Goal: Task Accomplishment & Management: Manage account settings

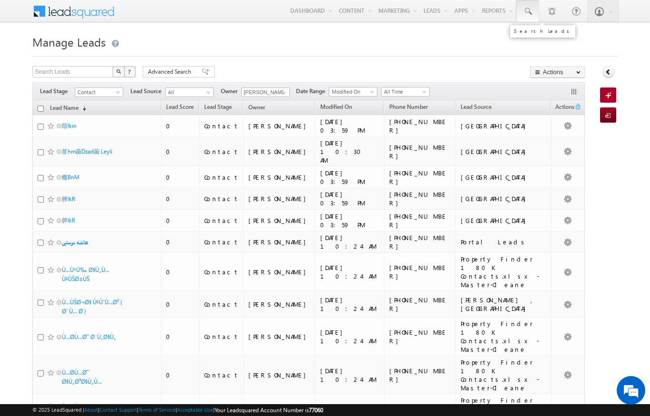
click at [528, 11] on span at bounding box center [528, 12] width 10 height 10
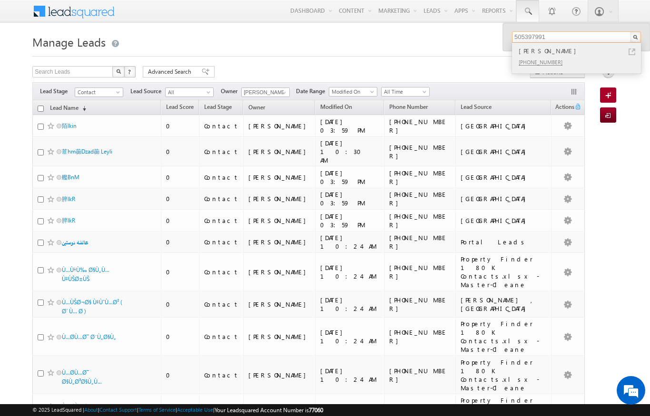
type input "505397991"
click at [606, 58] on div "+971-505397991" at bounding box center [580, 61] width 127 height 11
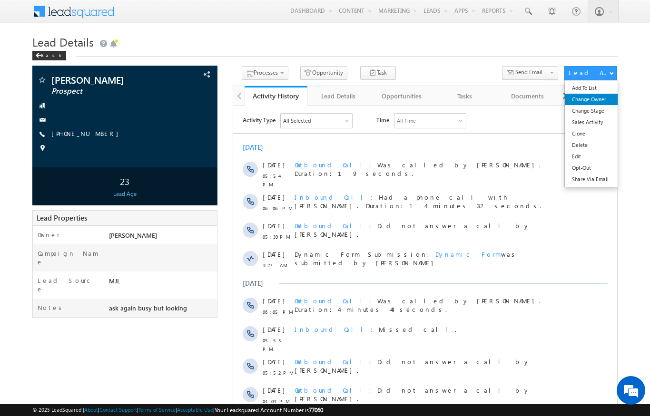
click at [596, 97] on link "Change Owner" at bounding box center [591, 99] width 53 height 11
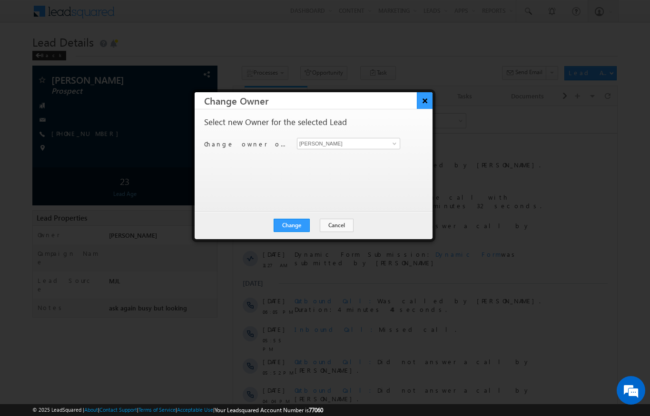
click at [430, 94] on button "×" at bounding box center [425, 100] width 16 height 17
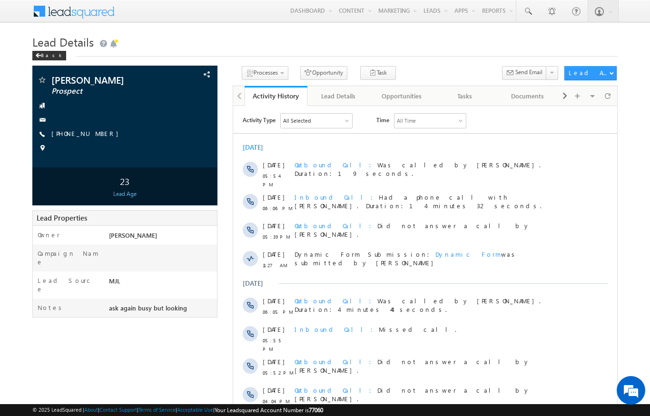
click at [585, 63] on div "Lead Details Back" at bounding box center [324, 49] width 585 height 34
click at [580, 110] on link "Change Stage" at bounding box center [591, 110] width 53 height 11
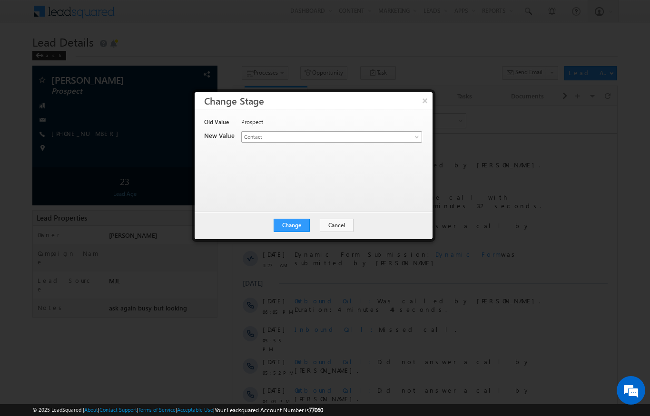
click at [403, 140] on link "Contact" at bounding box center [331, 136] width 181 height 11
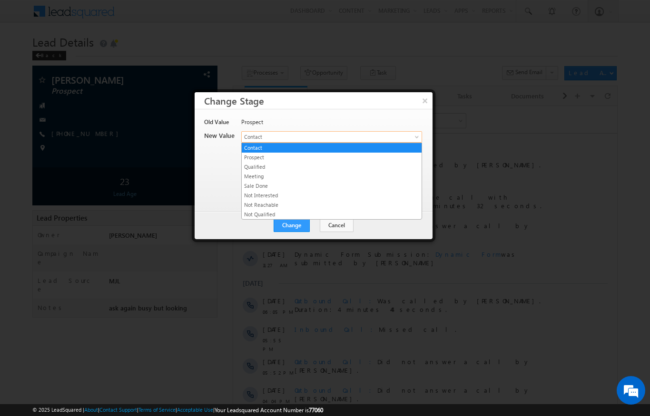
click at [262, 176] on link "Meeting" at bounding box center [332, 176] width 180 height 9
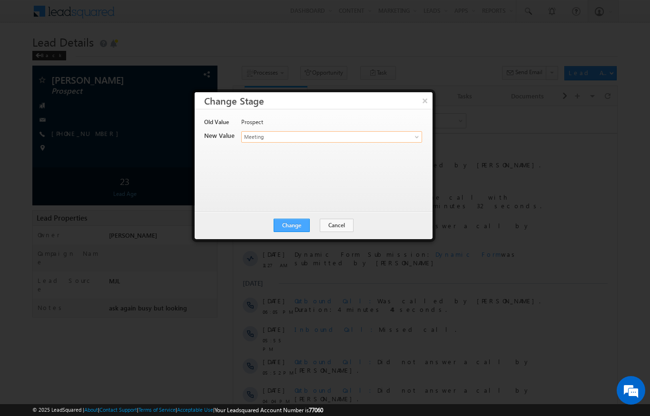
click at [296, 228] on button "Change" at bounding box center [291, 225] width 36 height 13
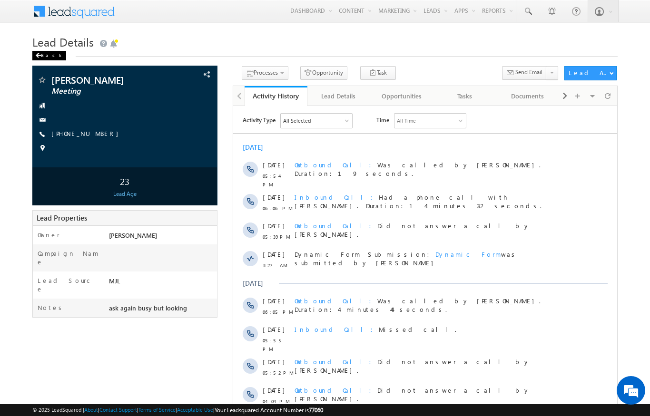
click at [37, 56] on span at bounding box center [38, 55] width 6 height 5
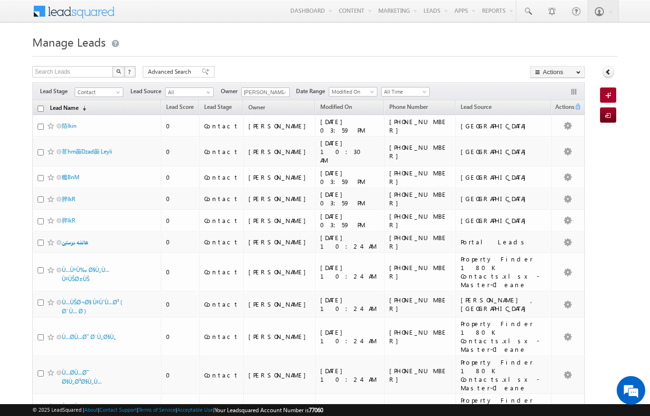
click at [77, 109] on link "Lead Name (sorted descending)" at bounding box center [68, 108] width 46 height 12
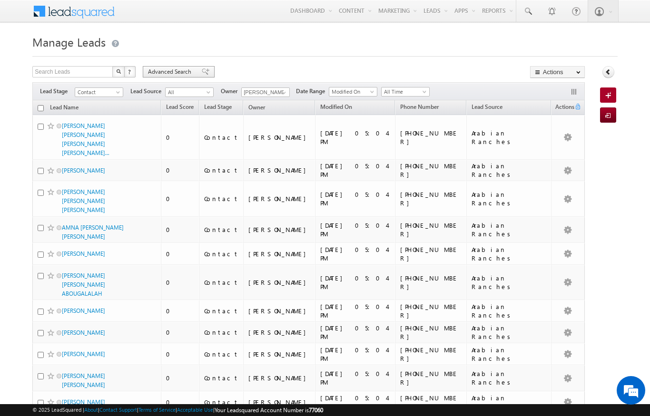
click at [169, 73] on span "Advanced Search" at bounding box center [171, 72] width 46 height 9
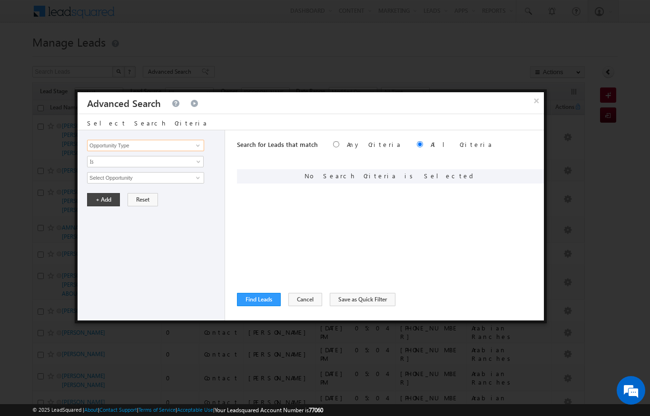
click at [144, 140] on input "Opportunity Type" at bounding box center [145, 145] width 117 height 11
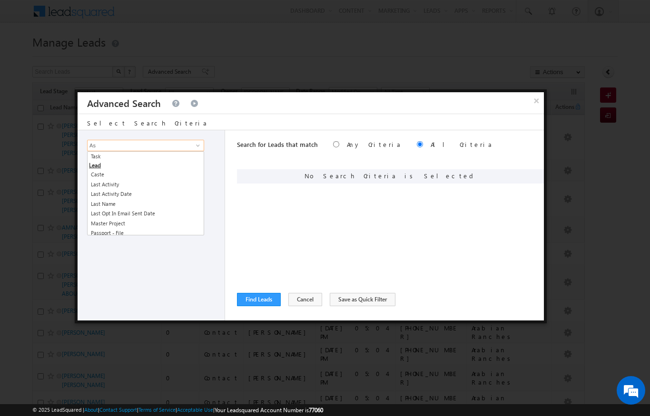
type input "A"
click at [279, 68] on div at bounding box center [325, 208] width 650 height 416
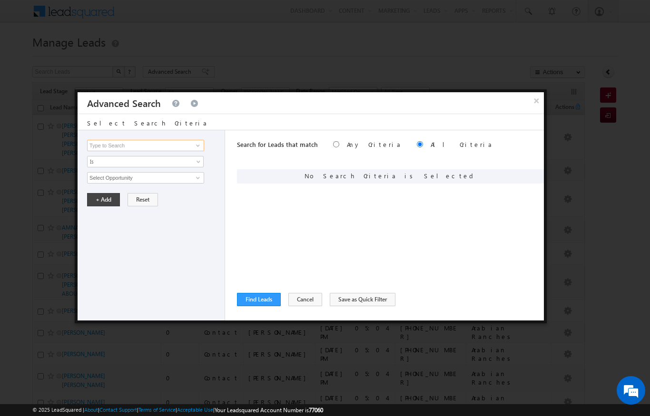
click at [96, 147] on input at bounding box center [145, 145] width 117 height 11
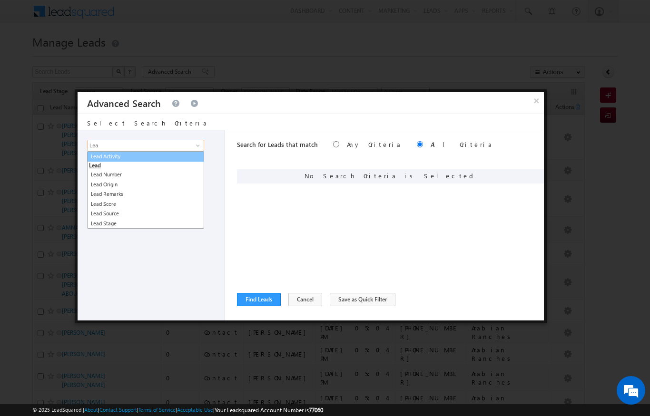
click at [111, 159] on link "Lead Activity" at bounding box center [145, 156] width 117 height 11
type input "Lead Activity"
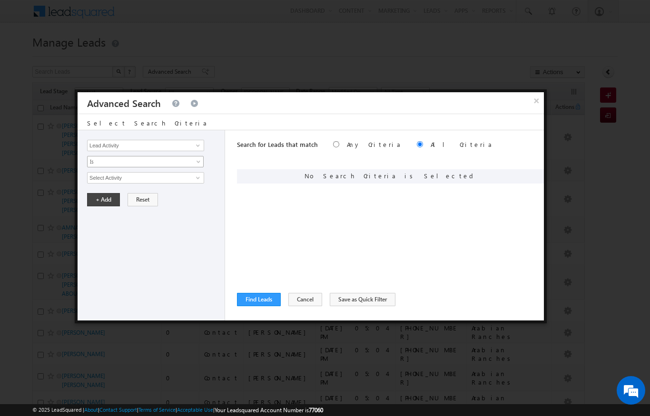
click at [95, 161] on span "Is" at bounding box center [139, 161] width 103 height 9
click at [93, 182] on link "Is Not" at bounding box center [146, 182] width 116 height 9
click at [98, 173] on input "Select Activity" at bounding box center [145, 177] width 117 height 11
click at [151, 200] on link "Outbound Phone Call Activity" at bounding box center [145, 197] width 117 height 11
type input "Outbound Phone Call Activity"
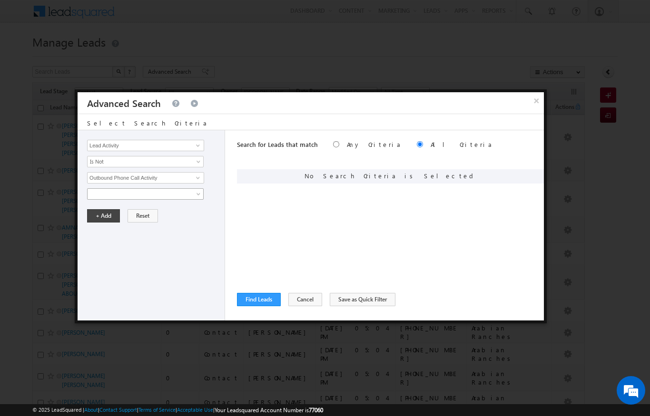
click at [108, 194] on span at bounding box center [139, 194] width 103 height 9
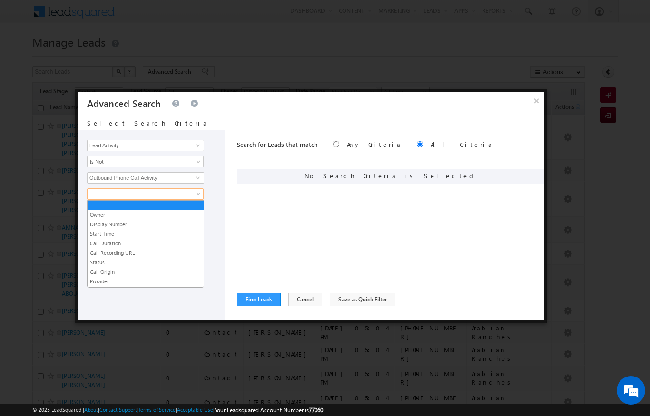
click at [97, 234] on link "Start Time" at bounding box center [146, 234] width 116 height 9
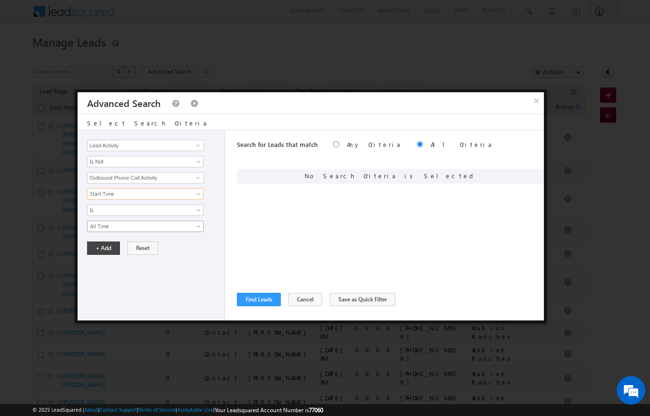
click at [93, 229] on span "All Time" at bounding box center [139, 226] width 103 height 9
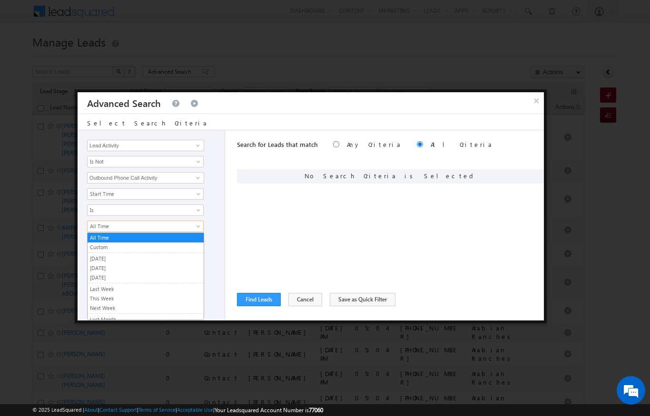
click at [93, 267] on link "[DATE]" at bounding box center [146, 268] width 116 height 9
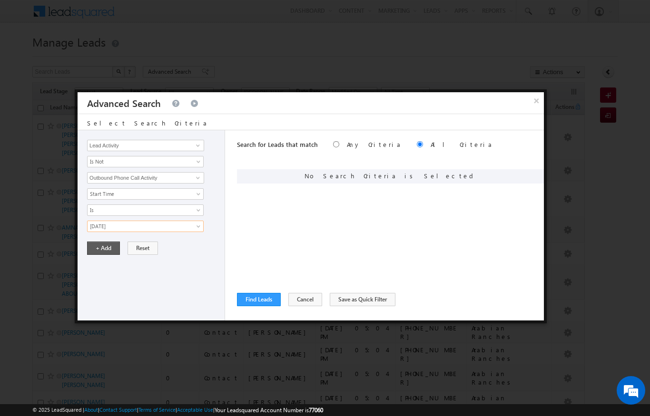
click at [102, 248] on button "+ Add" at bounding box center [103, 248] width 33 height 13
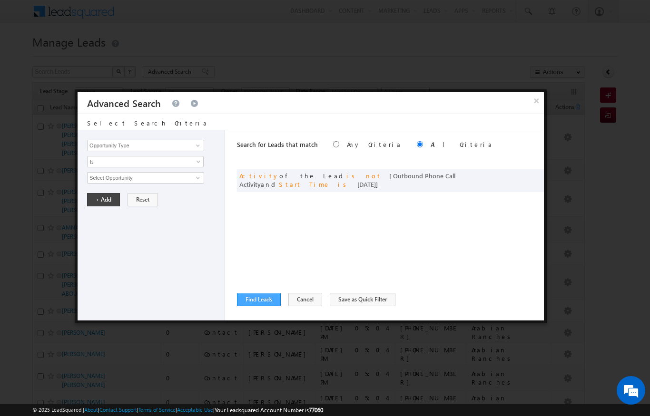
click at [255, 302] on button "Find Leads" at bounding box center [259, 299] width 44 height 13
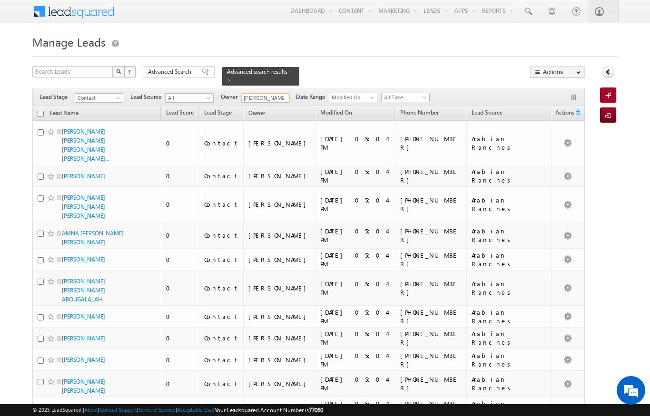
click at [276, 94] on input "[PERSON_NAME]" at bounding box center [265, 98] width 49 height 10
click at [252, 103] on link "[PERSON_NAME] [PERSON_NAME][EMAIL_ADDRESS][DOMAIN_NAME]" at bounding box center [288, 112] width 95 height 18
type input "[PERSON_NAME]"
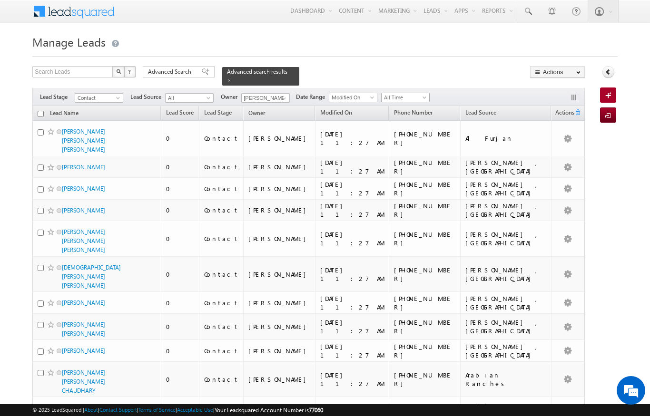
click at [418, 93] on span "All Time" at bounding box center [403, 97] width 45 height 9
click at [390, 134] on link "[DATE]" at bounding box center [407, 132] width 48 height 9
click at [39, 111] on input "checkbox" at bounding box center [41, 114] width 6 height 6
checkbox input "true"
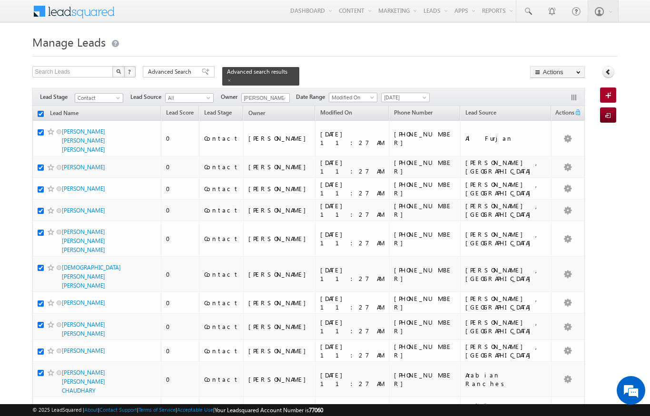
checkbox input "true"
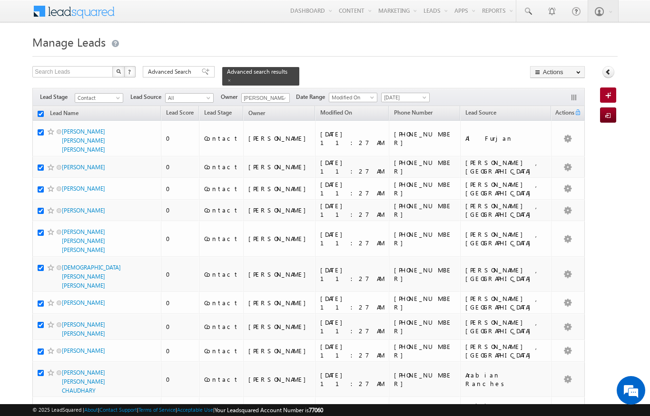
checkbox input "true"
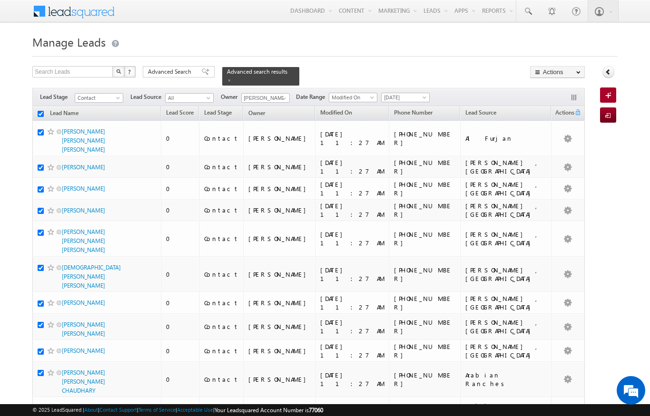
checkbox input "true"
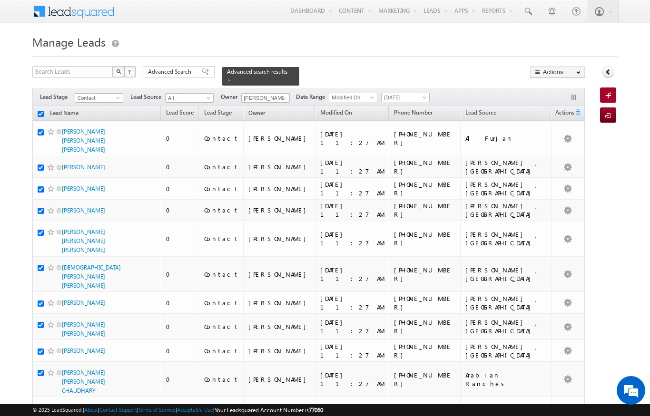
checkbox input "true"
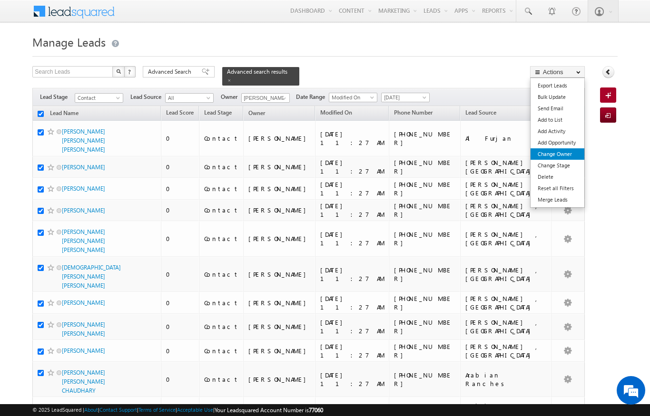
click at [566, 155] on link "Change Owner" at bounding box center [557, 153] width 54 height 11
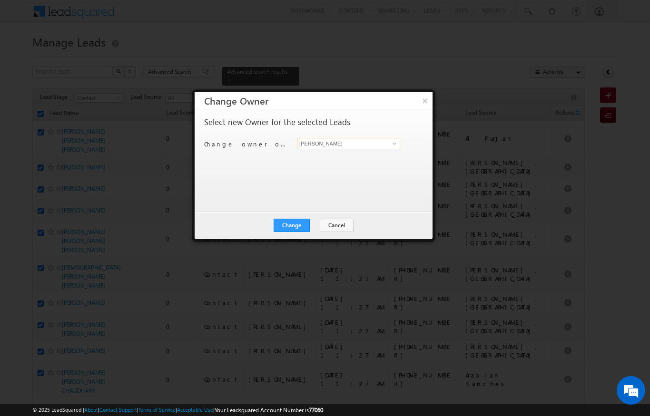
click at [377, 147] on input "[PERSON_NAME]" at bounding box center [348, 143] width 103 height 11
click at [356, 162] on span "[PERSON_NAME][EMAIL_ADDRESS][DOMAIN_NAME]" at bounding box center [344, 161] width 86 height 7
type input "[PERSON_NAME]"
click at [295, 232] on button "Change" at bounding box center [291, 225] width 36 height 13
click at [413, 107] on h3 "Change Owner" at bounding box center [318, 100] width 228 height 17
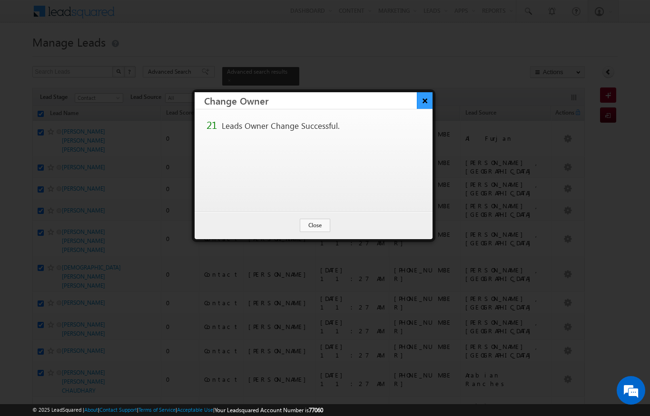
click at [423, 105] on button "×" at bounding box center [425, 100] width 16 height 17
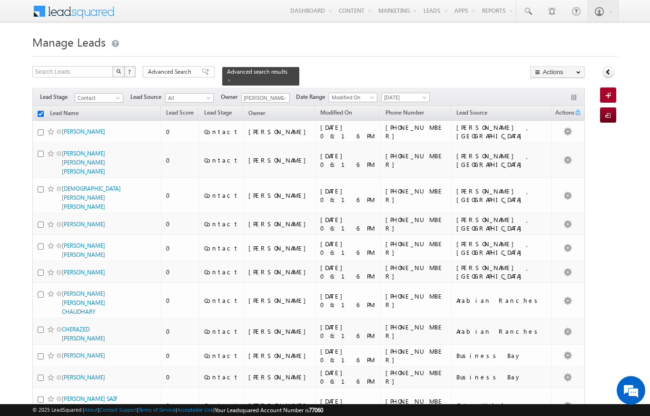
checkbox input "false"
click at [526, 13] on span at bounding box center [528, 12] width 10 height 10
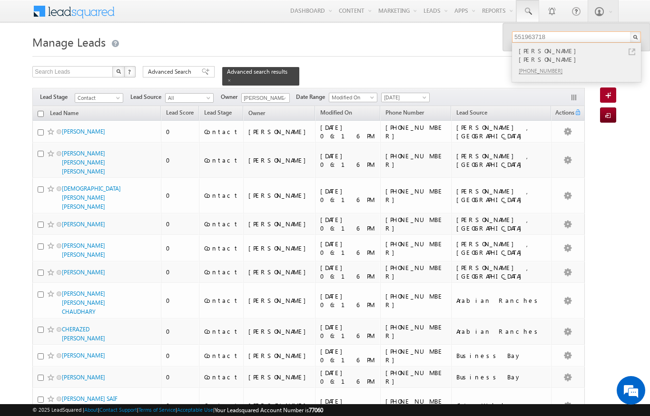
type input "551963718"
click at [607, 55] on div "Mr. Sultan Yahya A Al Yahya" at bounding box center [580, 55] width 127 height 19
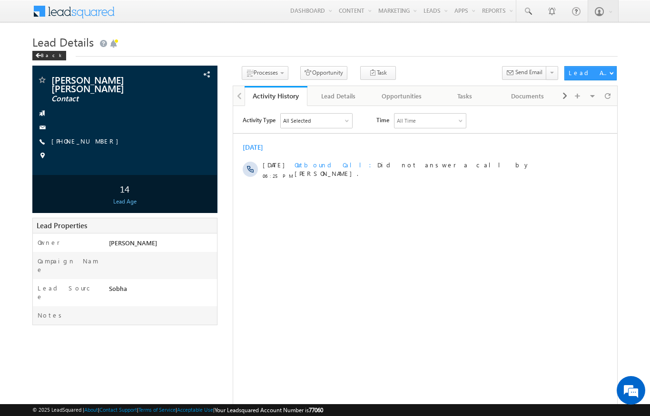
click at [3, 23] on div "Menu [PERSON_NAME] [PERSON_NAME] .upad hyay@ indgl [PERSON_NAME]. ae indgl [PER…" at bounding box center [325, 11] width 650 height 23
click at [0, 0] on link "Manage Leads" at bounding box center [0, 0] width 0 height 0
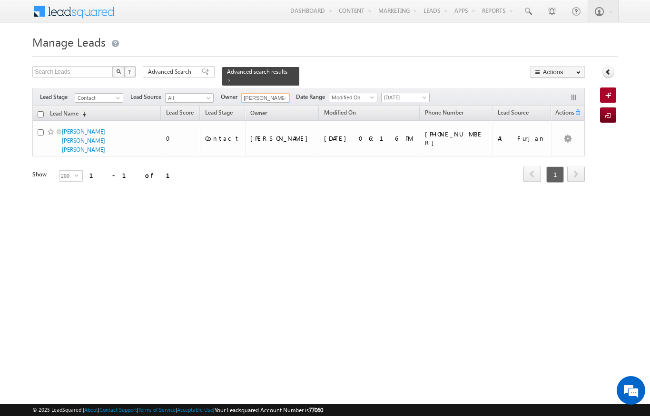
click at [262, 93] on input "[PERSON_NAME]" at bounding box center [265, 98] width 49 height 10
click at [280, 94] on link at bounding box center [283, 99] width 12 height 10
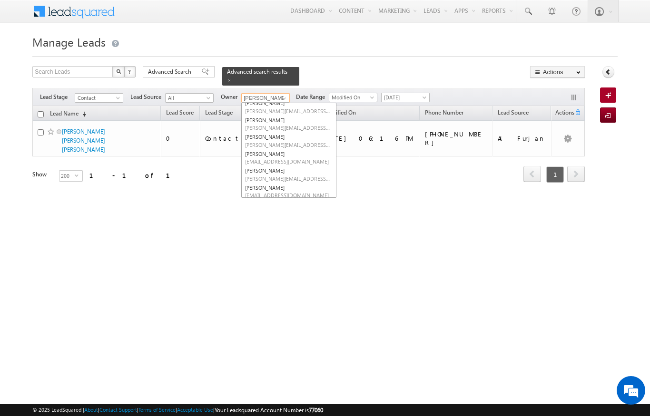
scroll to position [75, 0]
click at [277, 166] on link "[PERSON_NAME] [PERSON_NAME][EMAIL_ADDRESS][PERSON_NAME][DOMAIN_NAME]" at bounding box center [288, 175] width 95 height 18
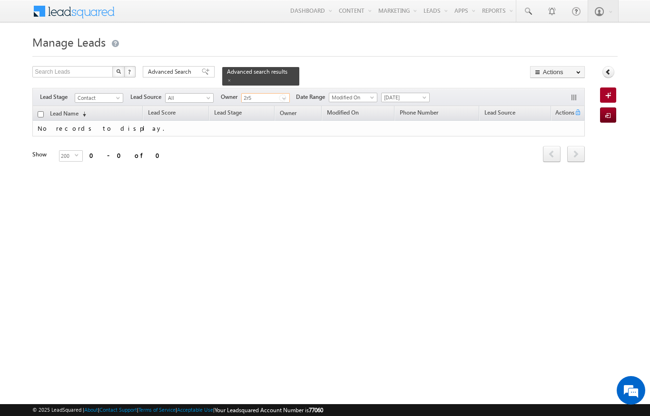
scroll to position [0, 0]
type input "2"
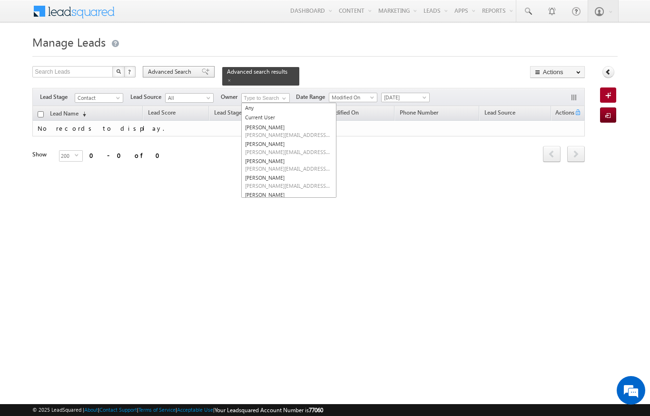
click at [188, 70] on span "Advanced Search" at bounding box center [171, 72] width 46 height 9
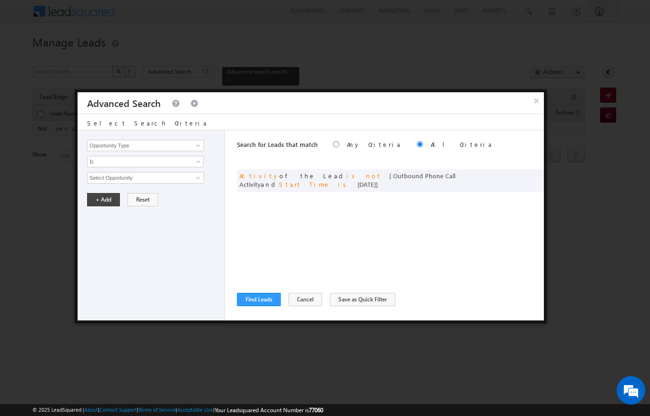
click at [285, 222] on div "Search for Leads that match Any Criteria All Criteria Note that the current tri…" at bounding box center [390, 225] width 307 height 190
click at [536, 95] on button "×" at bounding box center [536, 100] width 16 height 17
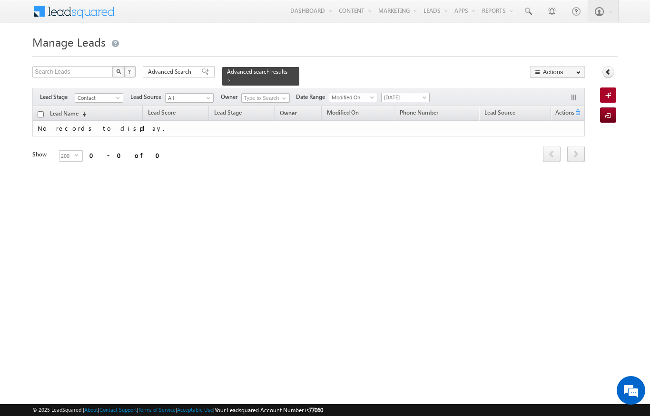
click at [267, 293] on html "Menu [PERSON_NAME] [PERSON_NAME] .upad hyay@ indgl [PERSON_NAME]. [PERSON_NAME]." at bounding box center [325, 146] width 650 height 293
click at [280, 121] on td "No records to display." at bounding box center [308, 129] width 552 height 16
click at [289, 93] on div "Any Current User [PERSON_NAME] [PERSON_NAME] [PERSON_NAME] Ezhunamannil [PERSON…" at bounding box center [265, 98] width 48 height 10
click at [301, 93] on span "Date Range" at bounding box center [312, 97] width 33 height 9
click at [299, 88] on div "Filters Lead Stage Contact Contact Lead Source All All Owner Any Current User […" at bounding box center [308, 97] width 552 height 18
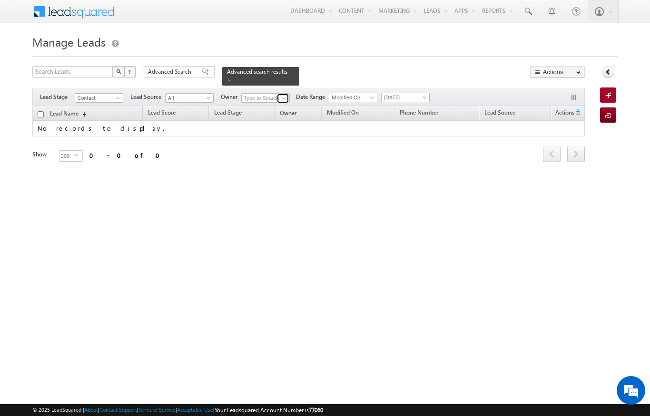
click at [282, 96] on span at bounding box center [284, 99] width 8 height 8
click at [284, 95] on span at bounding box center [284, 99] width 8 height 8
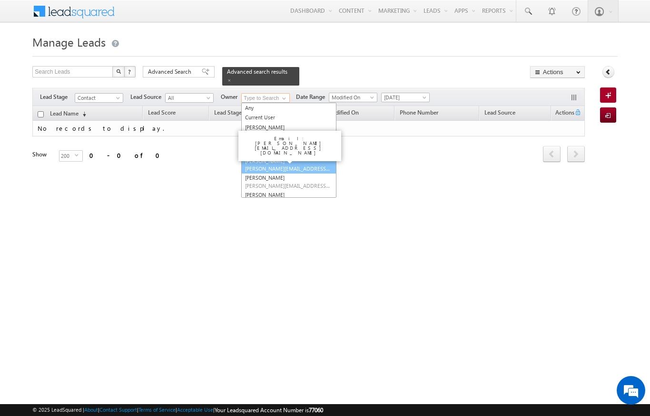
click at [309, 165] on span "[PERSON_NAME][EMAIL_ADDRESS][DOMAIN_NAME]" at bounding box center [288, 168] width 86 height 7
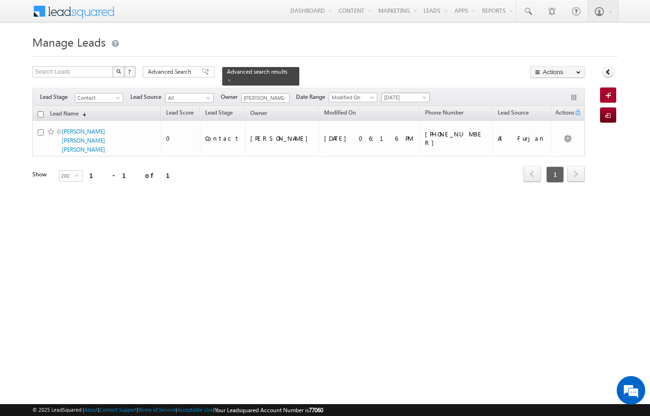
click at [427, 96] on span at bounding box center [425, 100] width 8 height 8
click at [400, 102] on link "All Time" at bounding box center [407, 102] width 48 height 9
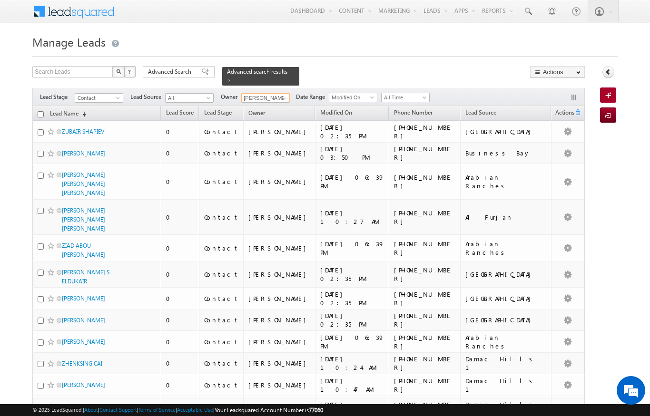
click at [276, 95] on input "[PERSON_NAME]" at bounding box center [265, 98] width 49 height 10
click at [278, 94] on link at bounding box center [283, 99] width 12 height 10
click at [285, 95] on span at bounding box center [284, 99] width 8 height 8
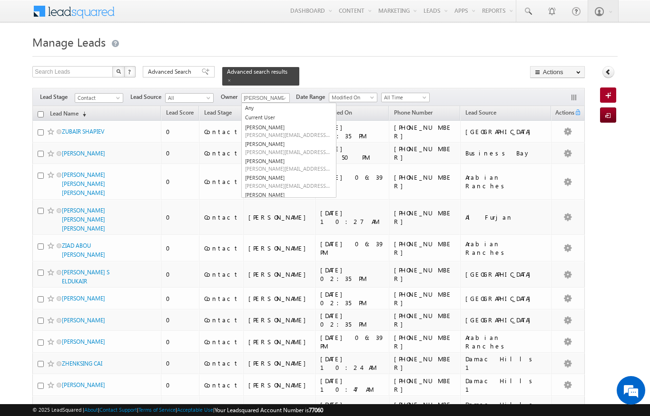
click at [289, 93] on div "Any Current User [PERSON_NAME] [PERSON_NAME] [PERSON_NAME] Ezhunamannil [PERSON…" at bounding box center [265, 98] width 48 height 10
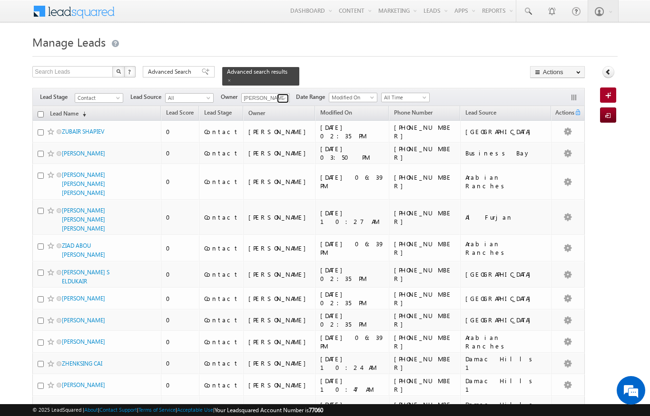
click at [287, 95] on span at bounding box center [284, 99] width 8 height 8
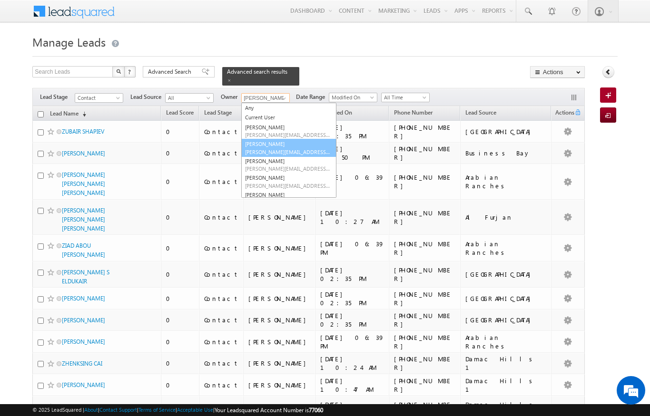
click at [260, 140] on link "[PERSON_NAME] [PERSON_NAME][EMAIL_ADDRESS][PERSON_NAME][DOMAIN_NAME]" at bounding box center [288, 148] width 95 height 18
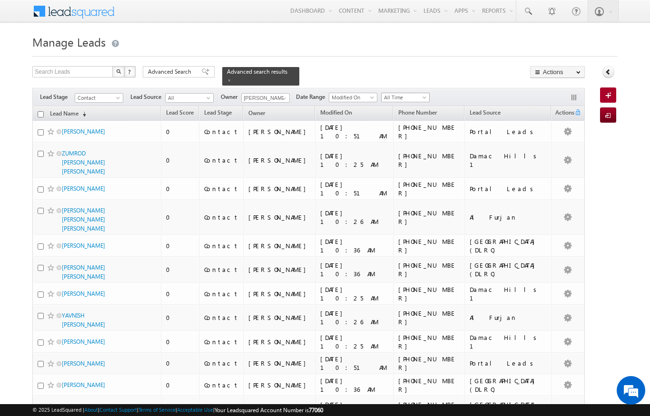
click at [418, 93] on span "All Time" at bounding box center [403, 97] width 45 height 9
click at [400, 133] on link "[DATE]" at bounding box center [407, 132] width 48 height 9
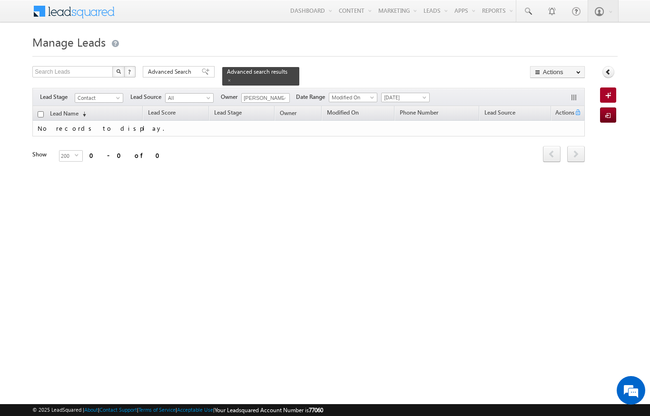
click at [412, 94] on span "[DATE]" at bounding box center [403, 97] width 45 height 9
click at [398, 99] on link "All Time" at bounding box center [407, 102] width 48 height 9
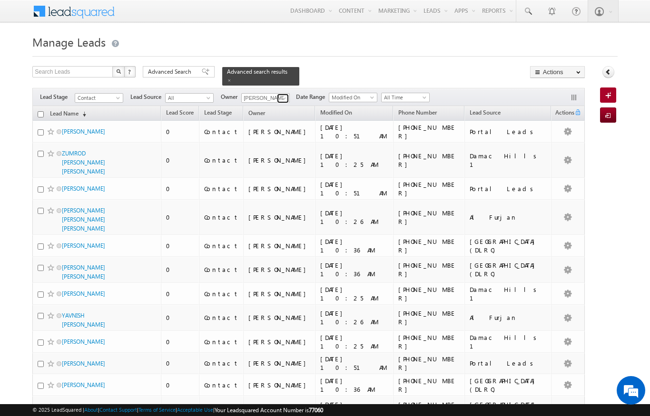
click at [286, 95] on span at bounding box center [284, 99] width 8 height 8
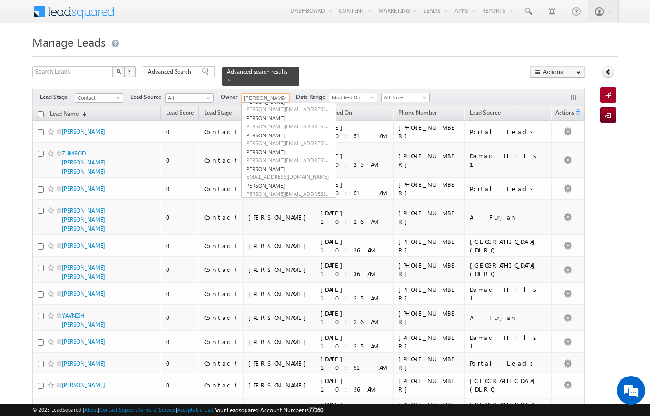
scroll to position [59, 0]
click at [273, 181] on link "[PERSON_NAME] [PERSON_NAME][EMAIL_ADDRESS][PERSON_NAME][DOMAIN_NAME]" at bounding box center [288, 190] width 95 height 18
type input "[PERSON_NAME]"
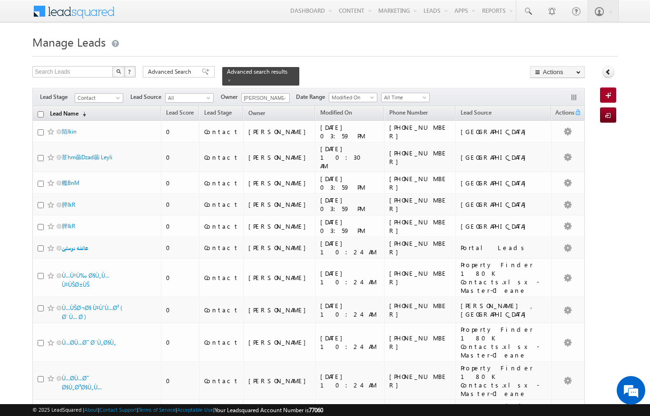
click at [76, 109] on link "Lead Name (sorted descending)" at bounding box center [68, 114] width 46 height 12
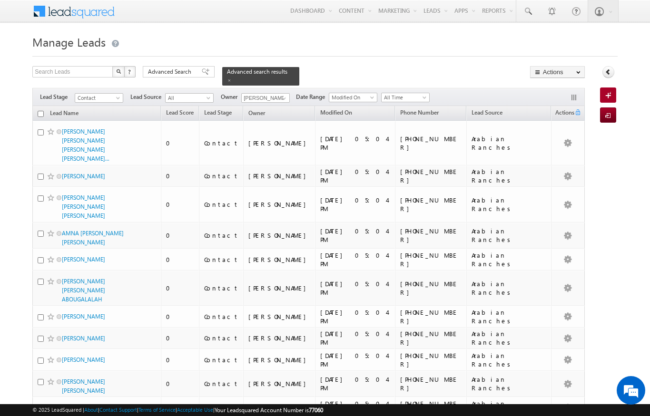
click at [39, 111] on input "checkbox" at bounding box center [41, 114] width 6 height 6
checkbox input "true"
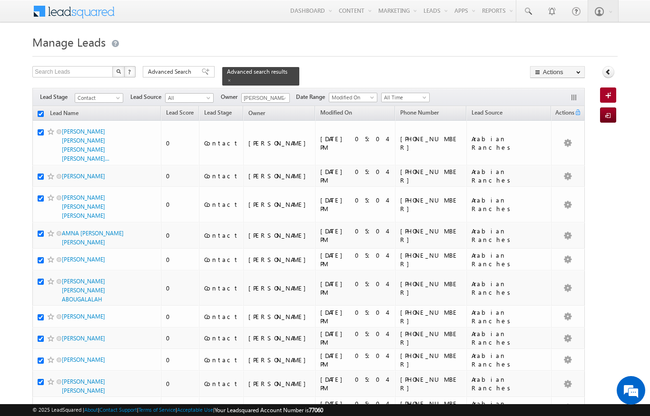
checkbox input "true"
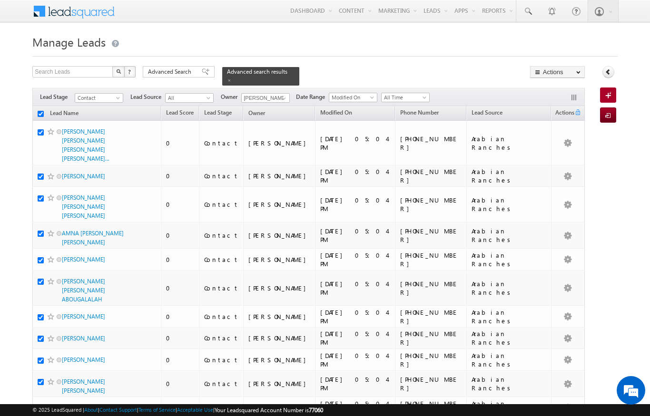
checkbox input "true"
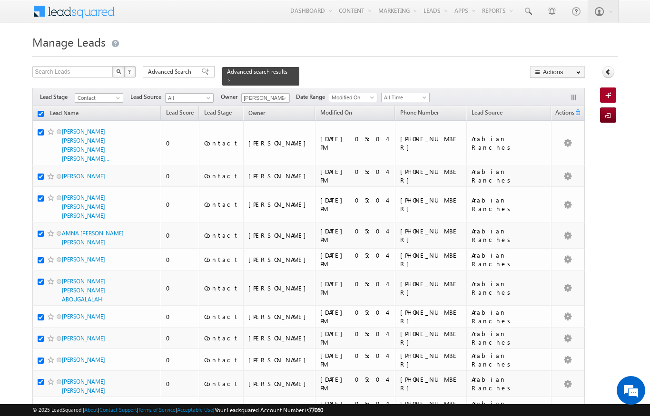
checkbox input "true"
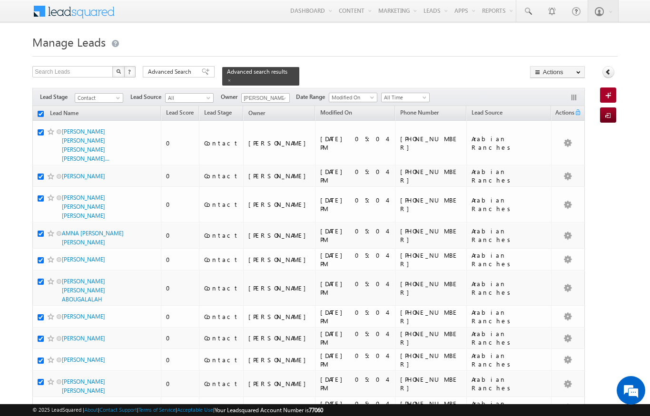
checkbox input "true"
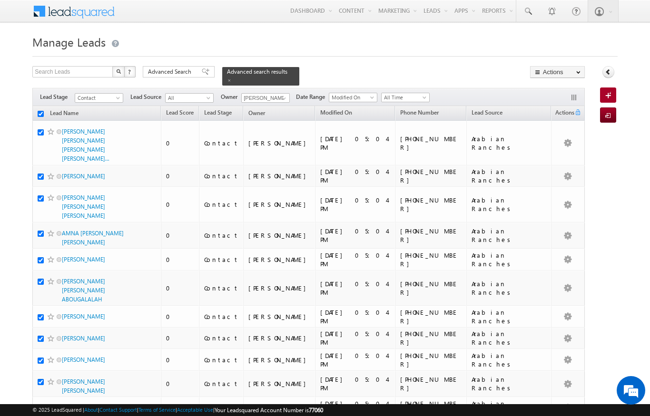
checkbox input "true"
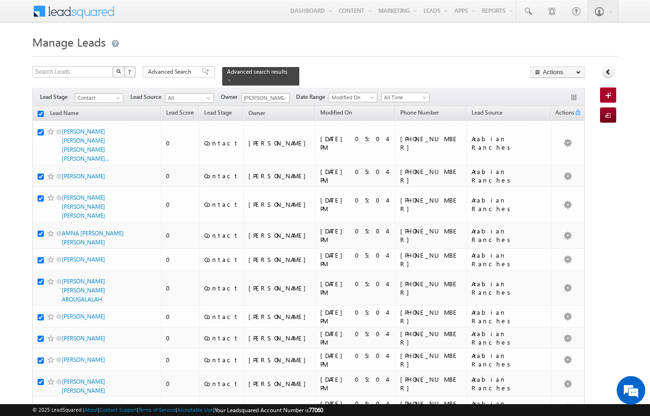
checkbox input "true"
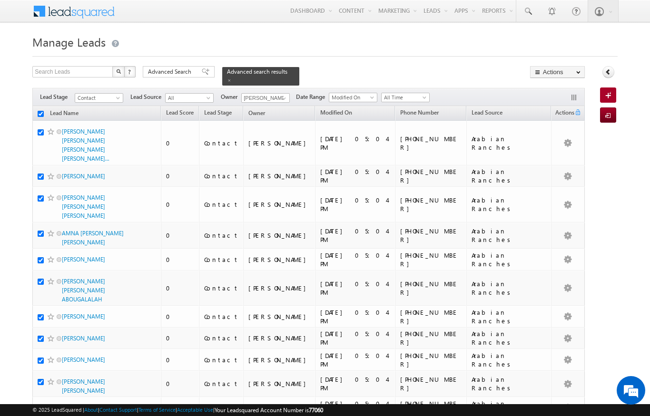
checkbox input "true"
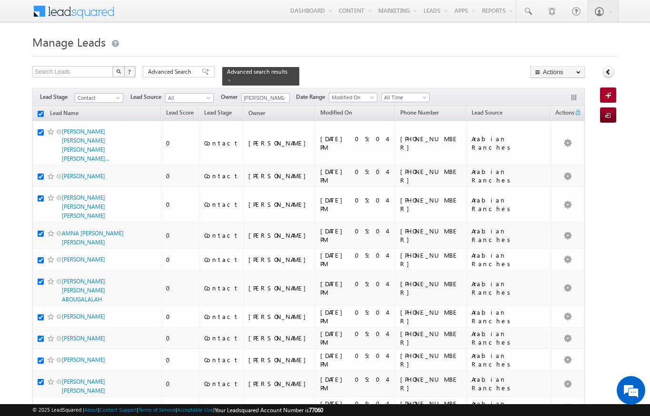
checkbox input "true"
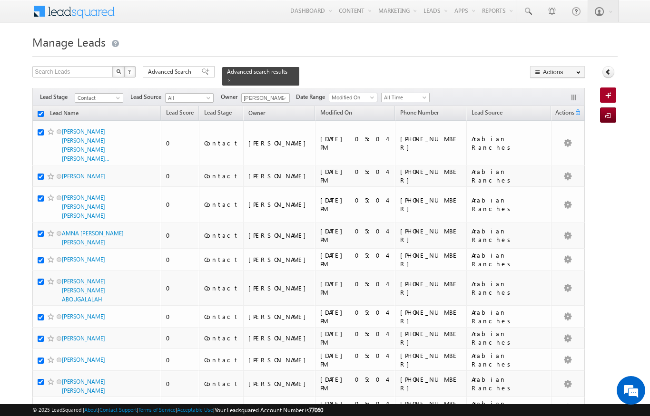
checkbox input "true"
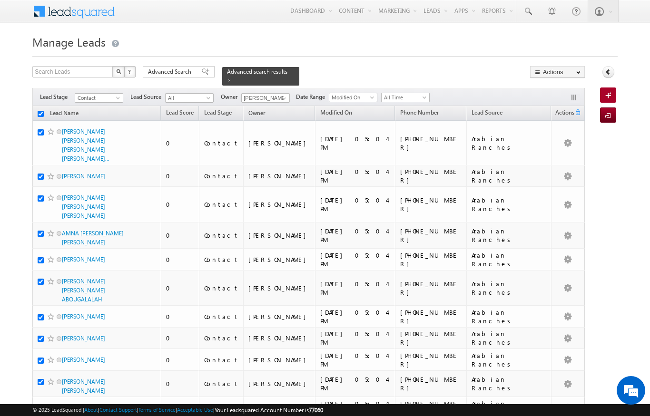
checkbox input "true"
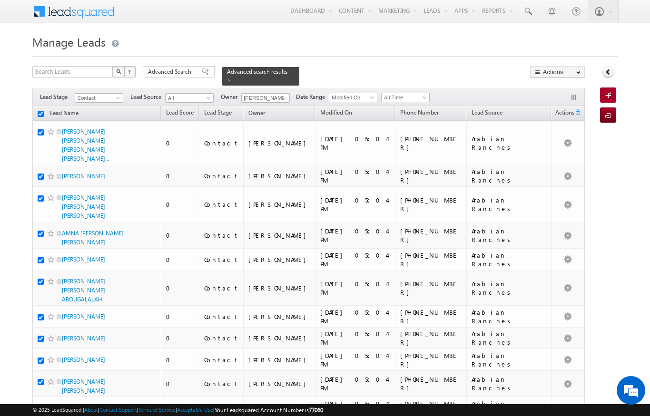
checkbox input "true"
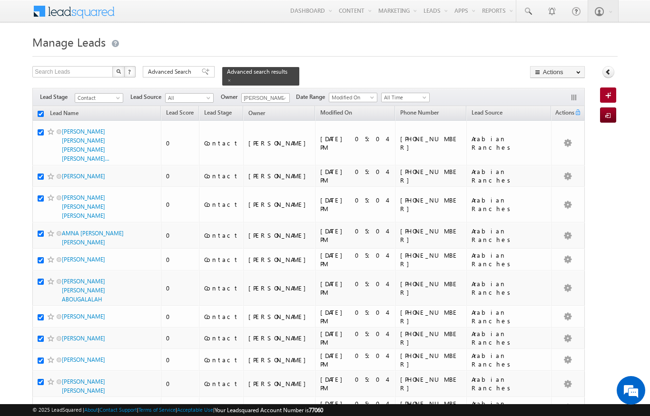
checkbox input "true"
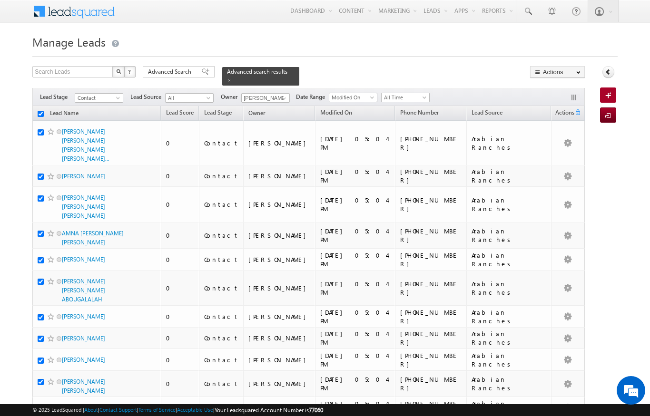
checkbox input "true"
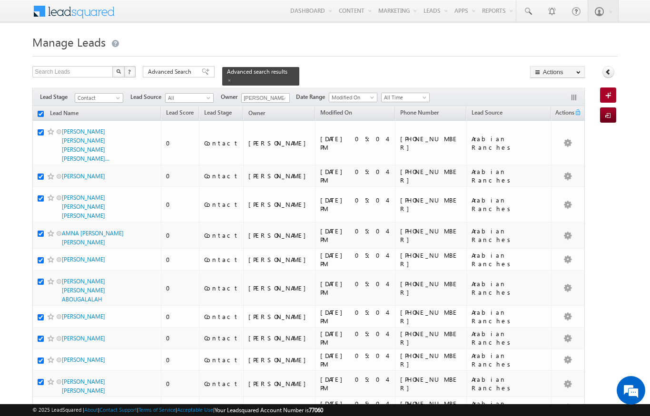
checkbox input "true"
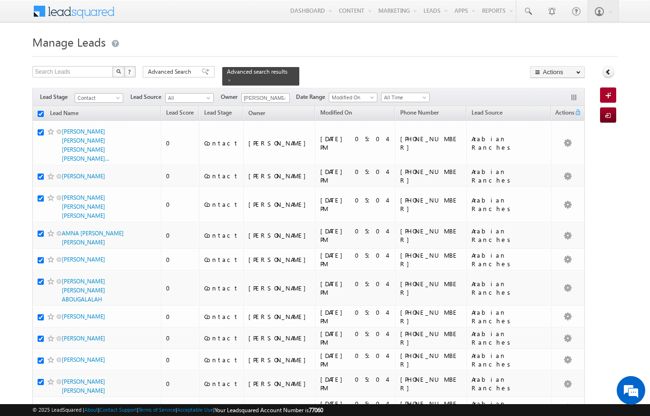
checkbox input "true"
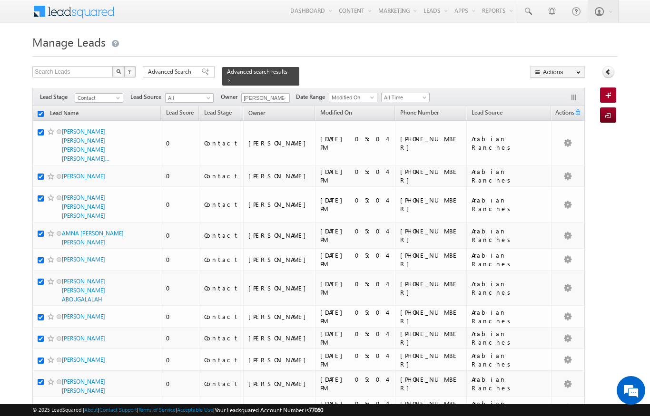
checkbox input "true"
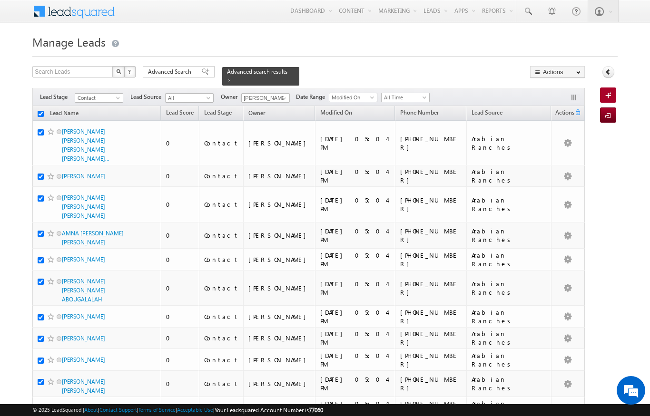
checkbox input "true"
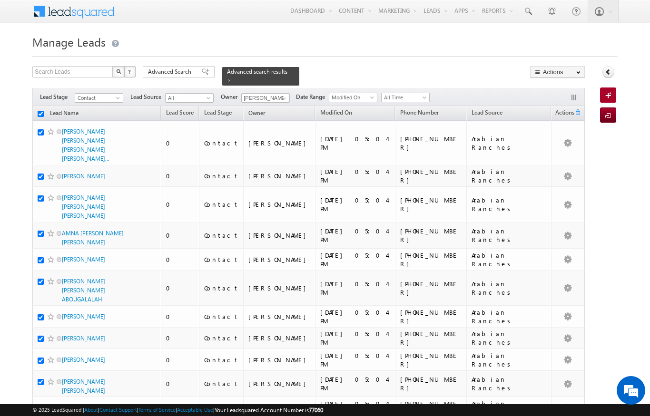
checkbox input "true"
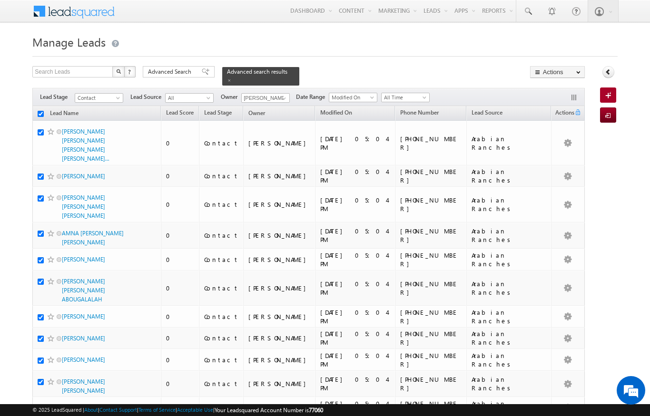
checkbox input "true"
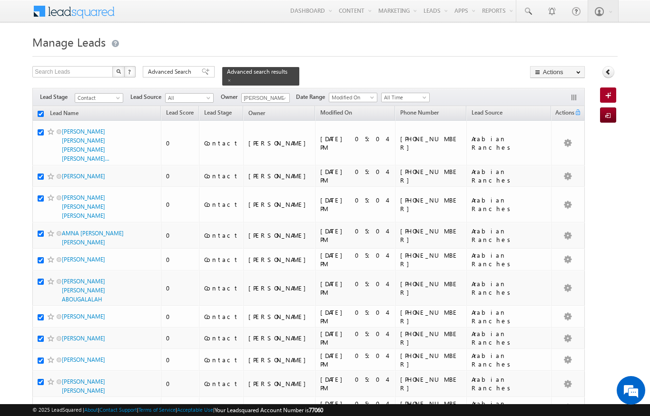
checkbox input "true"
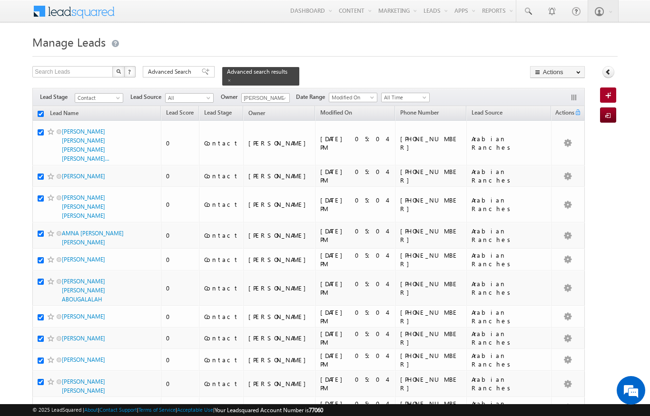
checkbox input "true"
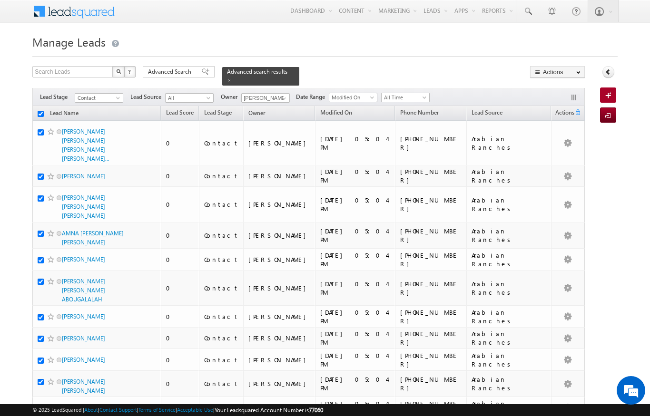
checkbox input "true"
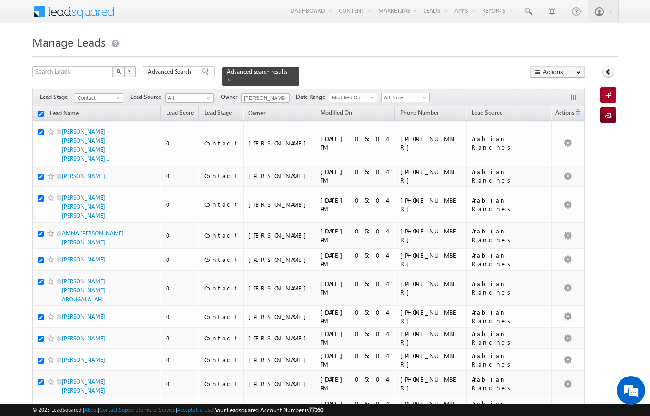
checkbox input "true"
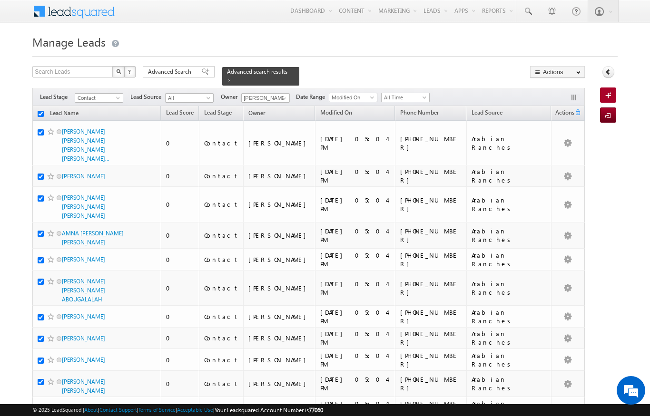
checkbox input "true"
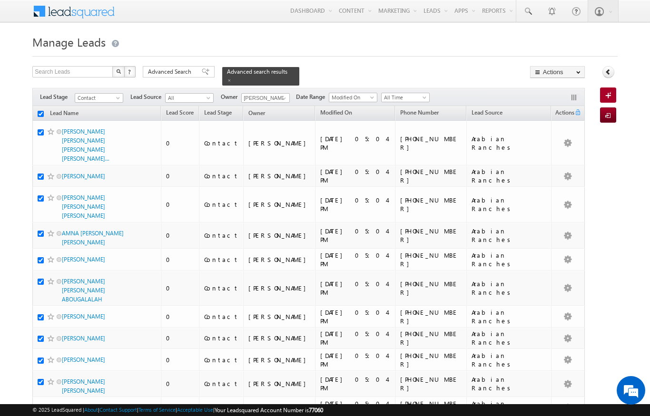
checkbox input "true"
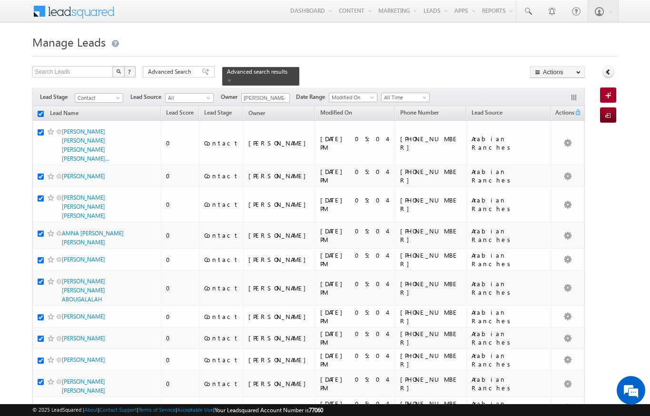
checkbox input "true"
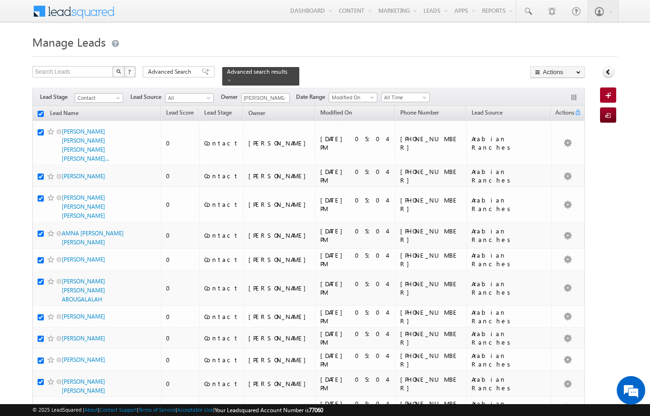
checkbox input "true"
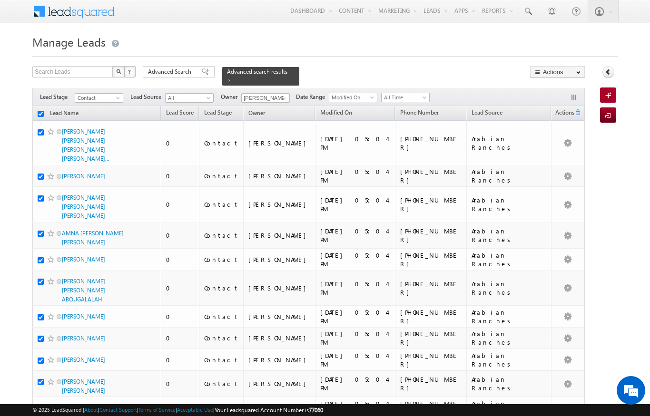
checkbox input "true"
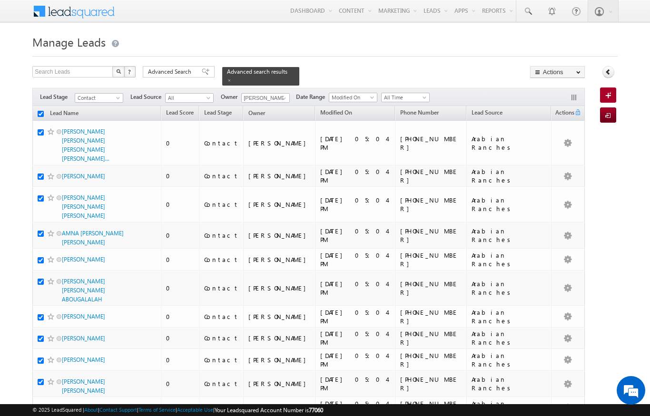
checkbox input "true"
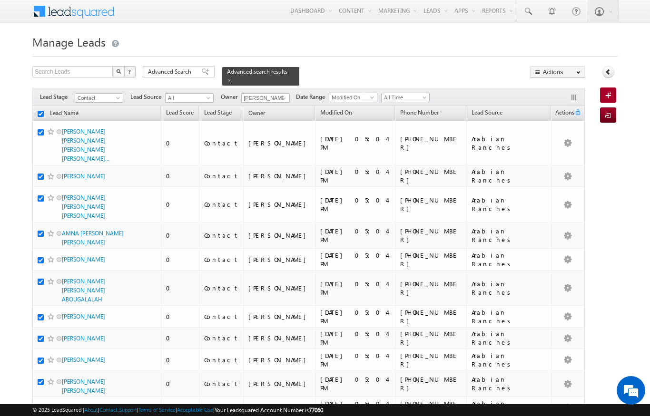
checkbox input "true"
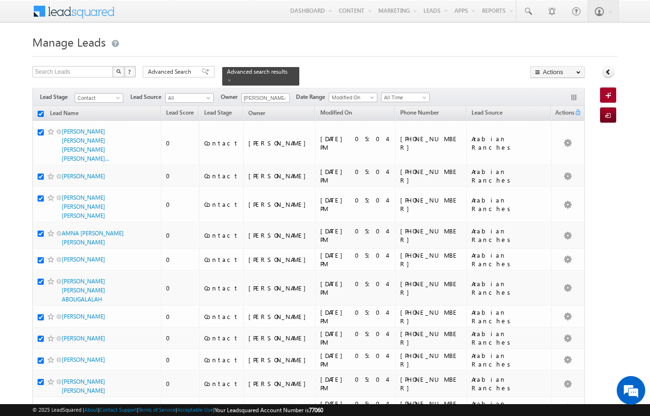
checkbox input "true"
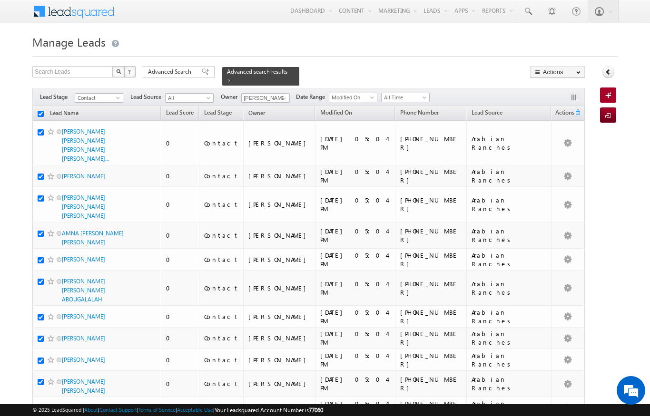
checkbox input "true"
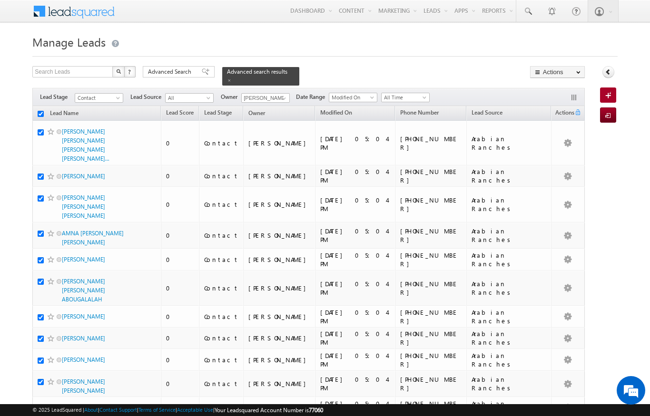
checkbox input "true"
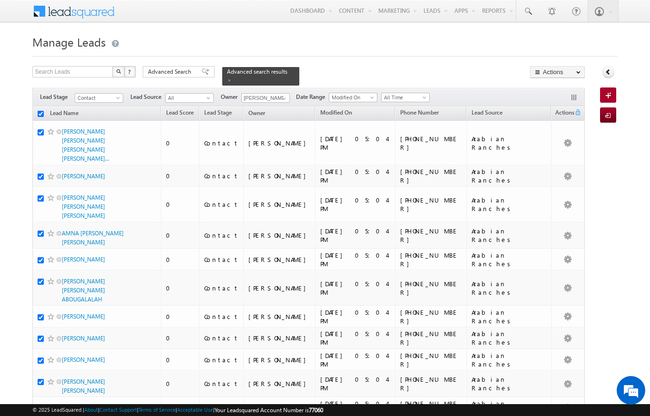
checkbox input "true"
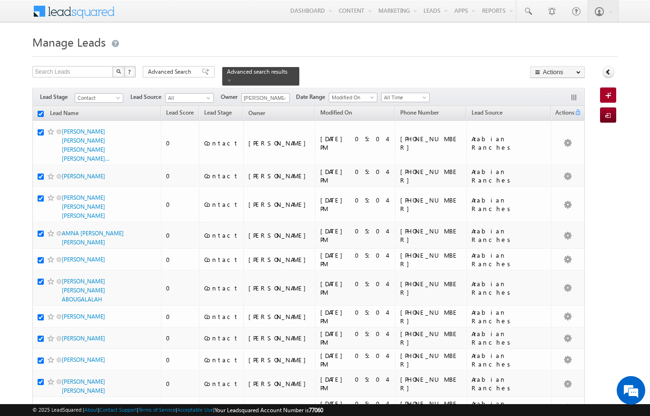
checkbox input "true"
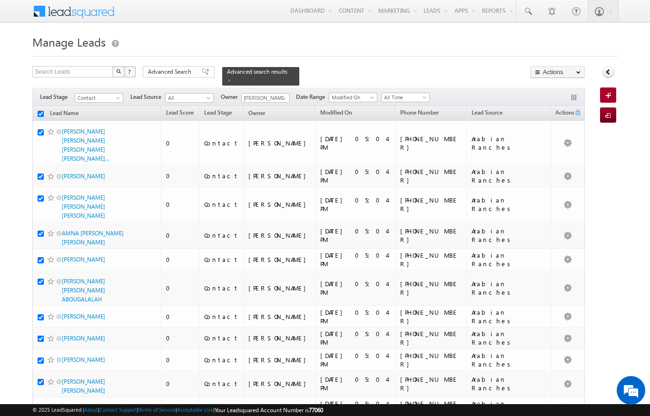
checkbox input "true"
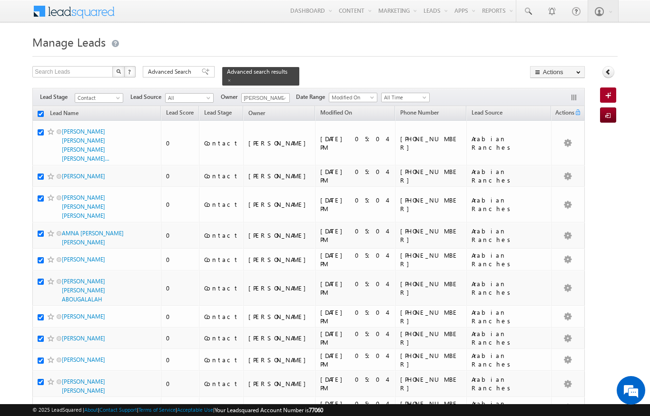
checkbox input "true"
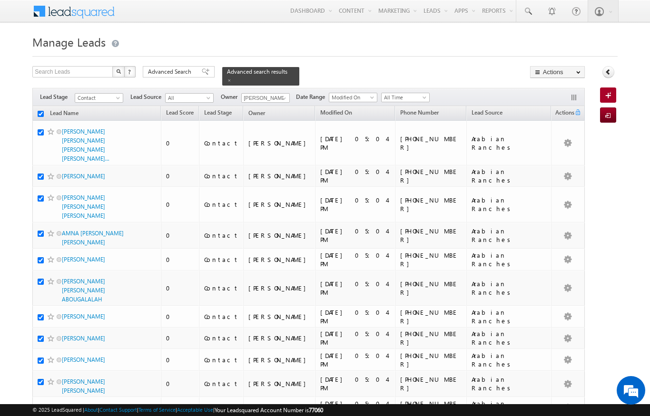
checkbox input "true"
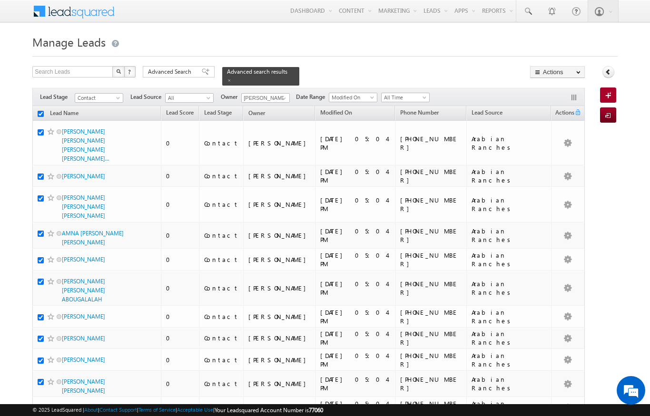
checkbox input "true"
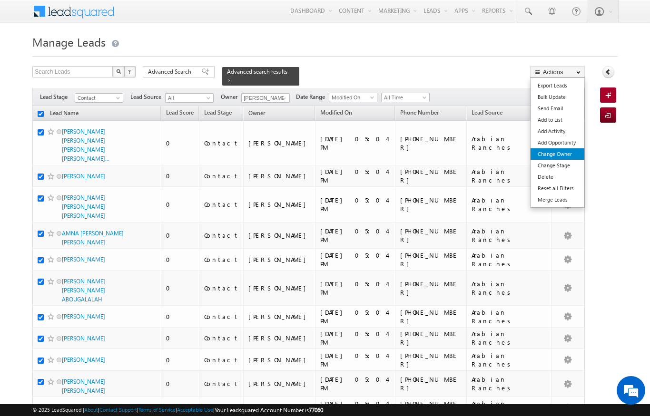
click at [566, 154] on link "Change Owner" at bounding box center [557, 153] width 54 height 11
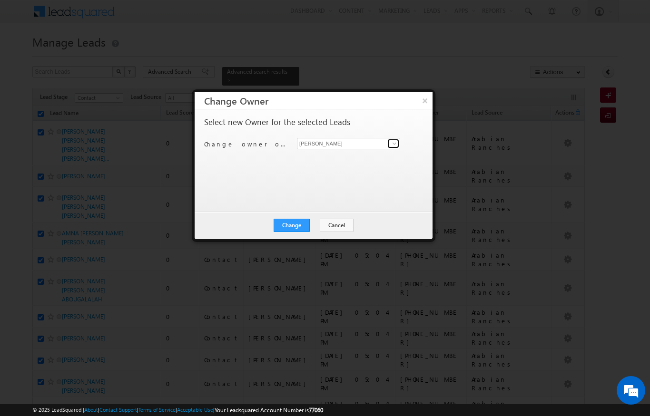
click at [392, 145] on span at bounding box center [395, 144] width 8 height 8
click at [334, 153] on link "[PERSON_NAME] [PERSON_NAME][EMAIL_ADDRESS][DOMAIN_NAME]" at bounding box center [348, 158] width 103 height 18
click at [297, 226] on button "Change" at bounding box center [291, 225] width 36 height 13
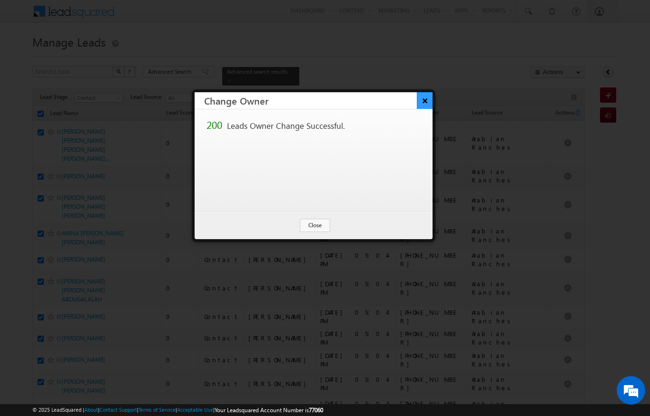
click at [427, 97] on button "×" at bounding box center [425, 100] width 16 height 17
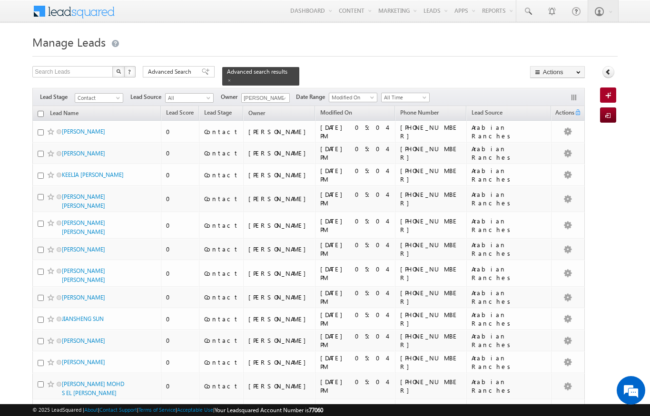
click at [42, 111] on input "checkbox" at bounding box center [41, 114] width 6 height 6
click at [276, 93] on input "[PERSON_NAME]" at bounding box center [265, 98] width 49 height 10
click at [385, 48] on h1 "Manage Leads" at bounding box center [324, 41] width 585 height 19
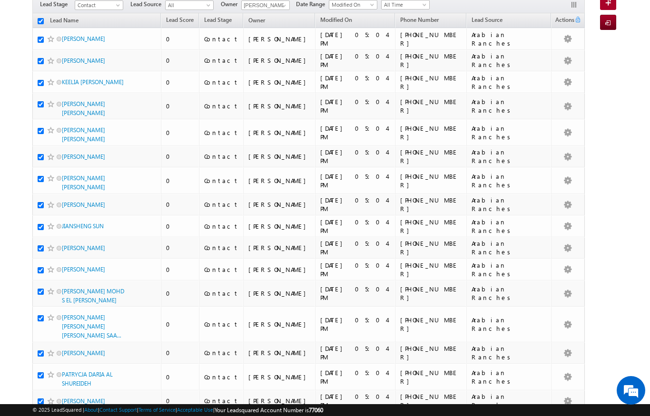
scroll to position [0, 0]
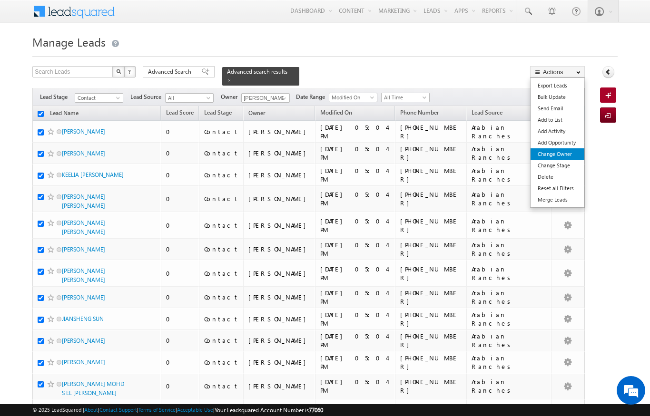
click at [549, 156] on link "Change Owner" at bounding box center [557, 153] width 54 height 11
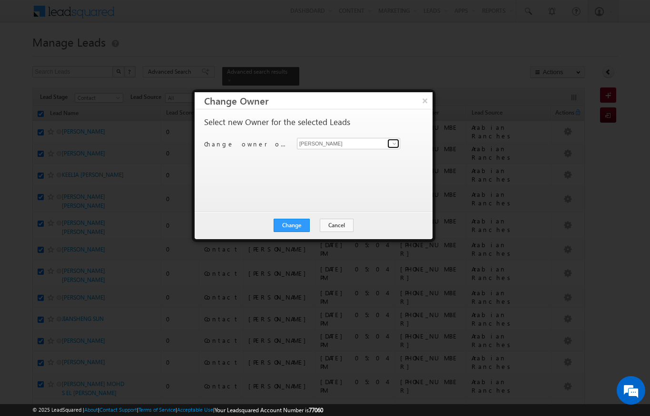
click at [393, 148] on link at bounding box center [393, 144] width 12 height 10
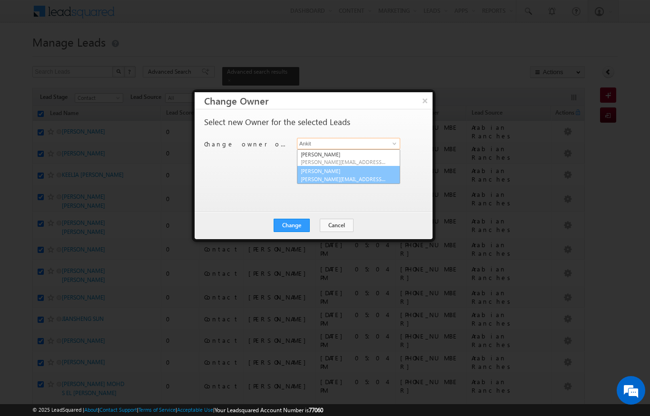
click at [349, 181] on span "[PERSON_NAME][EMAIL_ADDRESS][PERSON_NAME][DOMAIN_NAME]" at bounding box center [344, 179] width 86 height 7
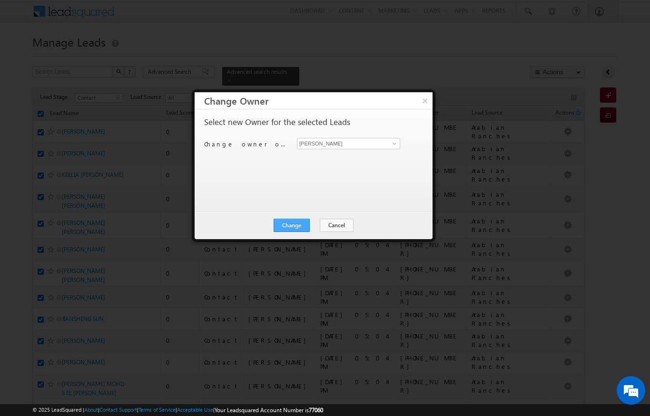
click at [294, 230] on button "Change" at bounding box center [291, 225] width 36 height 13
click at [316, 220] on button "Close" at bounding box center [315, 225] width 30 height 13
